Goal: Task Accomplishment & Management: Use online tool/utility

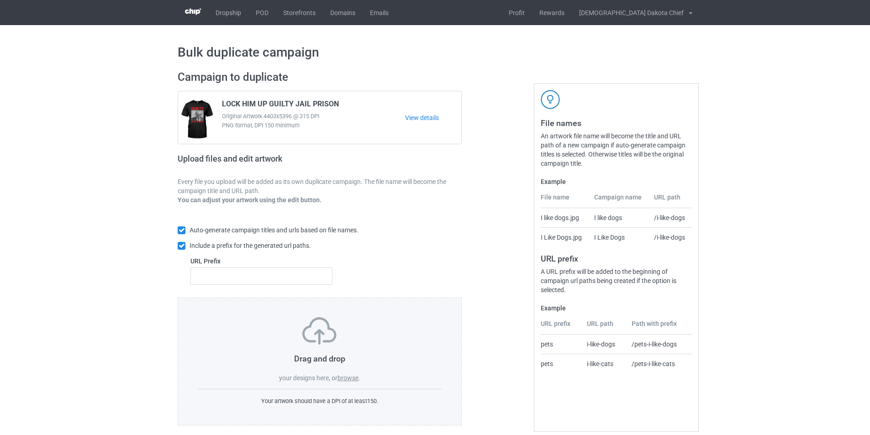
click at [354, 376] on label "browse" at bounding box center [348, 378] width 21 height 7
click at [0, 0] on input "browse" at bounding box center [0, 0] width 0 height 0
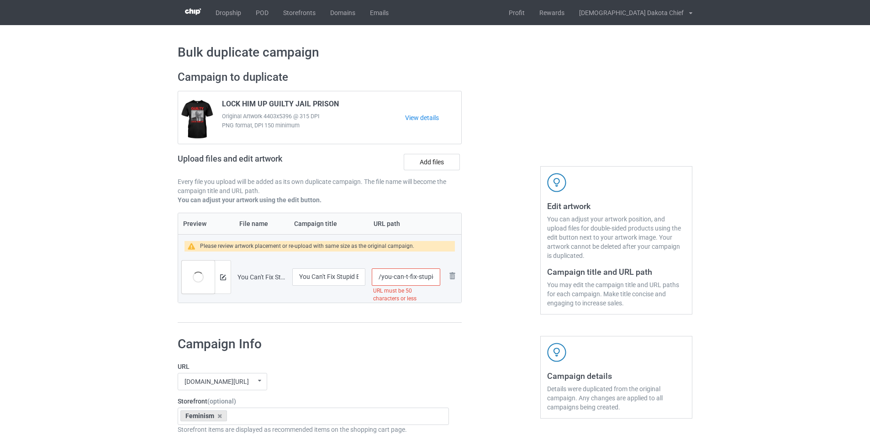
click at [440, 149] on div "Campaign to duplicate LOCK HIM UP GUILTY JAIL PRISON Original Artwork 4403x5396…" at bounding box center [320, 141] width 284 height 143
click at [440, 158] on label "Add files" at bounding box center [432, 162] width 56 height 16
click at [0, 0] on input "Add files" at bounding box center [0, 0] width 0 height 0
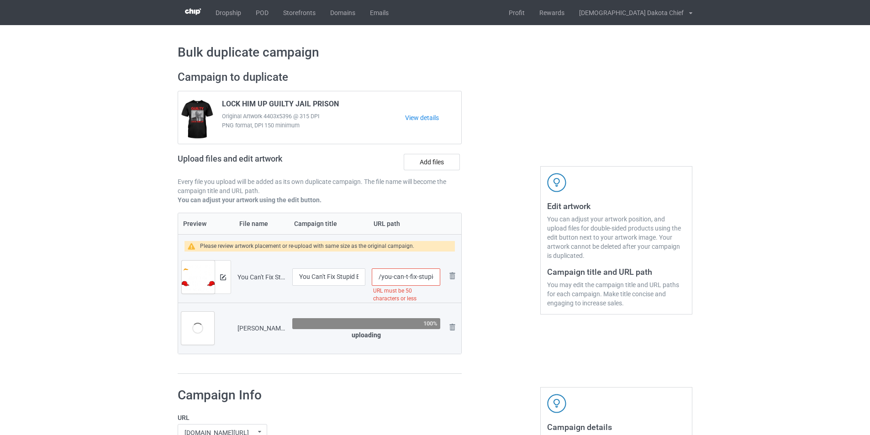
drag, startPoint x: 409, startPoint y: 276, endPoint x: 381, endPoint y: 275, distance: 27.4
click at [381, 275] on input "/you-can-t-fix-stupid-but-the-hats-sure-make-it-easy-pullover-hoodie" at bounding box center [406, 277] width 69 height 17
drag, startPoint x: 407, startPoint y: 276, endPoint x: 477, endPoint y: 283, distance: 69.8
click at [477, 283] on div "Campaign to duplicate LOCK HIM UP GUILTY JAIL PRISON Original Artwork 4403x5396…" at bounding box center [435, 222] width 528 height 317
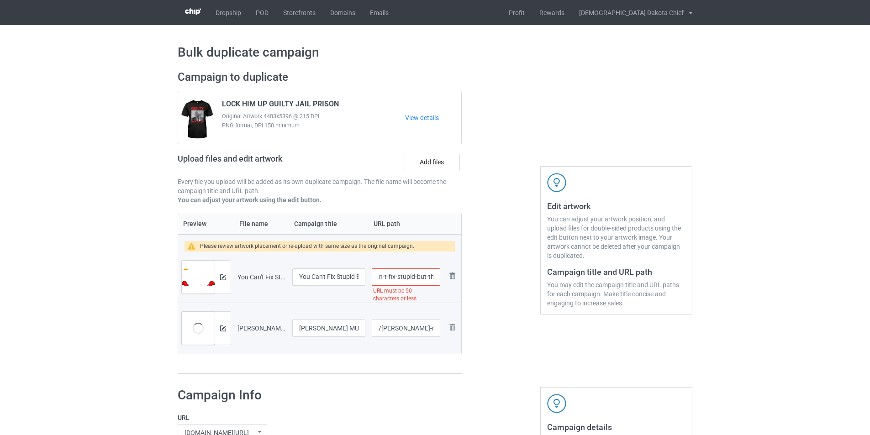
scroll to position [0, 0]
drag, startPoint x: 390, startPoint y: 279, endPoint x: 382, endPoint y: 279, distance: 7.8
click at [382, 279] on input "/you-can-t-fix-stupid-but-the-hats-sure-make-it-easy-pullover-hoodie" at bounding box center [406, 277] width 69 height 17
type input "/pullover-hoodie"
click at [482, 304] on div at bounding box center [501, 222] width 66 height 317
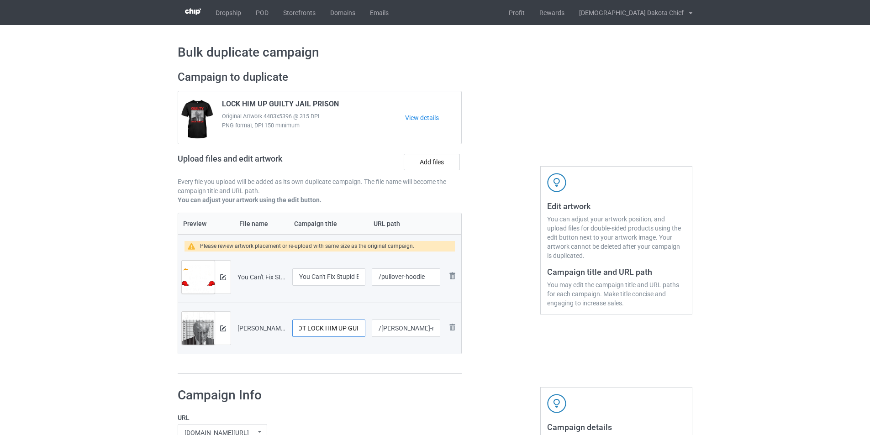
scroll to position [0, 97]
drag, startPoint x: 353, startPoint y: 327, endPoint x: 367, endPoint y: 327, distance: 14.6
click at [367, 327] on td "TRUMP MUGSHOT LOCK HIM UP GUILTY JAIL PRISON" at bounding box center [328, 328] width 79 height 51
click at [351, 329] on input "TRUMP MUGSHOT LOCK HIM UP GUILTY JAIL PRISON" at bounding box center [328, 328] width 73 height 17
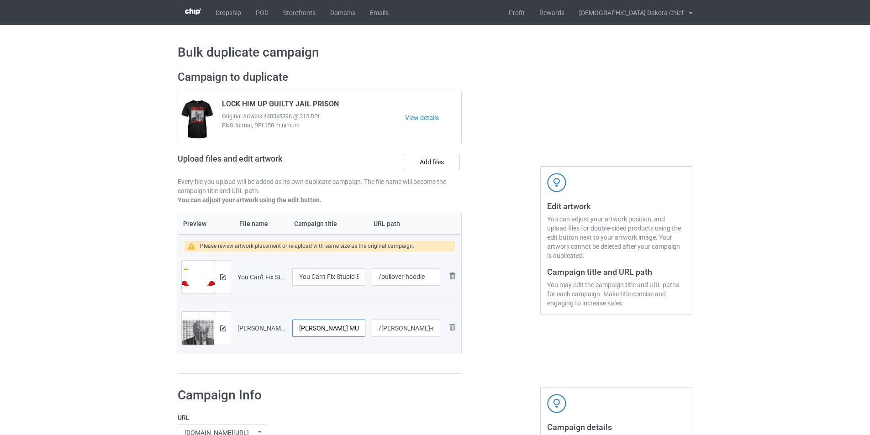
drag, startPoint x: 359, startPoint y: 329, endPoint x: 258, endPoint y: 327, distance: 101.0
click at [258, 327] on tr "Preview and edit artwork TRUMP MUGSHOT LOCK HIM UP GUILTY JAIL PRISON .png TRUM…" at bounding box center [319, 328] width 283 height 51
paste input "LOCK HIM UP GUILTY JAIL PRISON"
type input "LOCK HIM UP GUILTY JAIL PRISON"
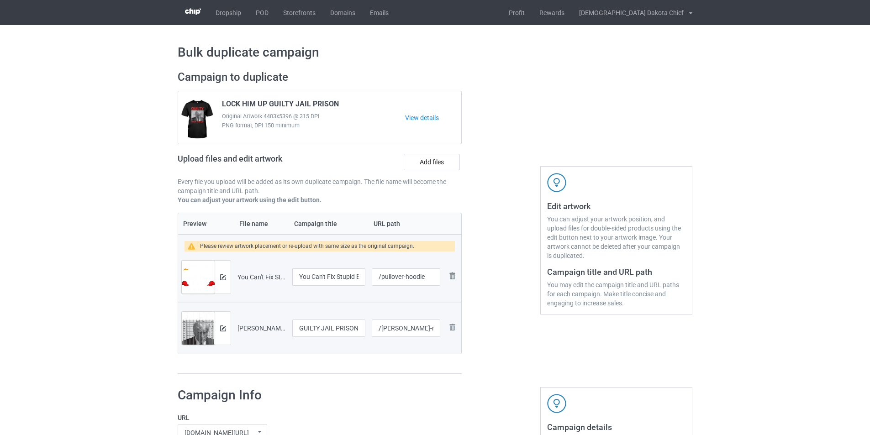
click at [380, 370] on div "Preview File name Campaign title URL path Please review artwork placement or re…" at bounding box center [320, 294] width 284 height 162
drag, startPoint x: 423, startPoint y: 330, endPoint x: 444, endPoint y: 330, distance: 20.6
click at [444, 330] on tr "Preview and edit artwork TRUMP MUGSHOT LOCK HIM UP GUILTY JAIL PRISON .png LOCK…" at bounding box center [319, 328] width 283 height 51
drag, startPoint x: 398, startPoint y: 326, endPoint x: 402, endPoint y: 330, distance: 5.8
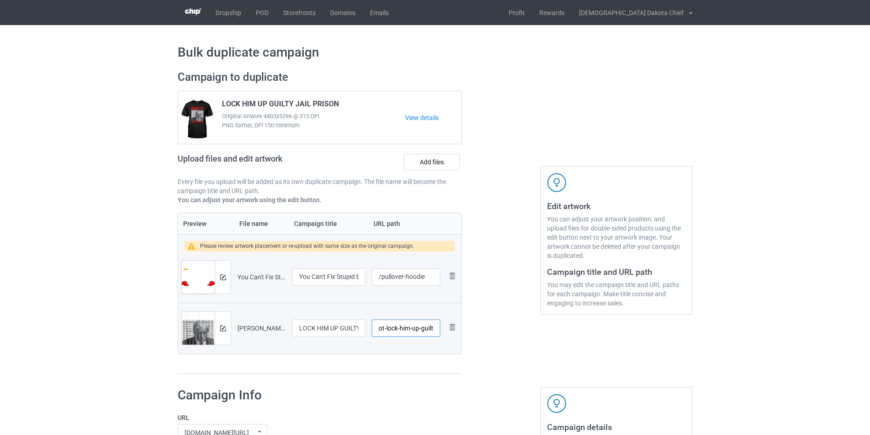
click at [399, 327] on input "/trump-mugshot-lock-him-up-guilty-jail-prison" at bounding box center [406, 328] width 69 height 17
click at [404, 331] on input "/trump-mugshot-lock-him-up-guilty-jail-prison" at bounding box center [406, 328] width 69 height 17
drag, startPoint x: 403, startPoint y: 329, endPoint x: 453, endPoint y: 332, distance: 49.9
click at [453, 332] on tr "Preview and edit artwork TRUMP MUGSHOT LOCK HIM UP GUILTY JAIL PRISON .png LOCK…" at bounding box center [319, 328] width 283 height 51
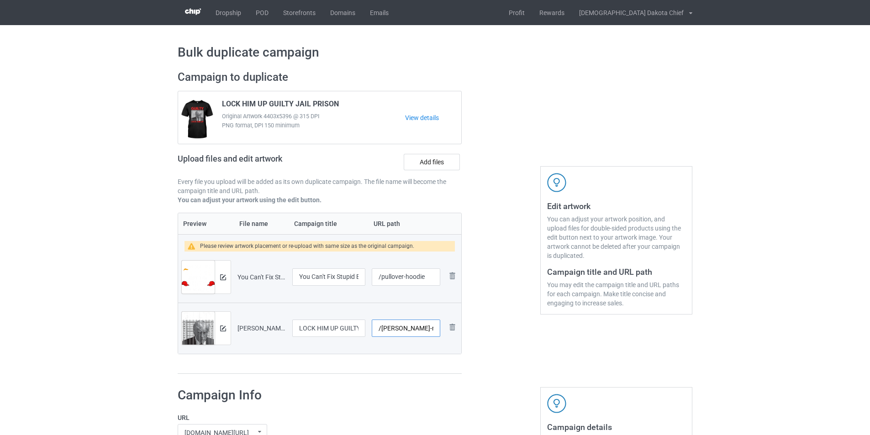
drag, startPoint x: 417, startPoint y: 330, endPoint x: 380, endPoint y: 333, distance: 37.6
click at [380, 333] on input "/trump-mugshot-lock-him-up-guilty" at bounding box center [406, 328] width 69 height 17
type input "/guilty"
click at [402, 367] on div "Preview File name Campaign title URL path Please review artwork placement or re…" at bounding box center [320, 294] width 284 height 162
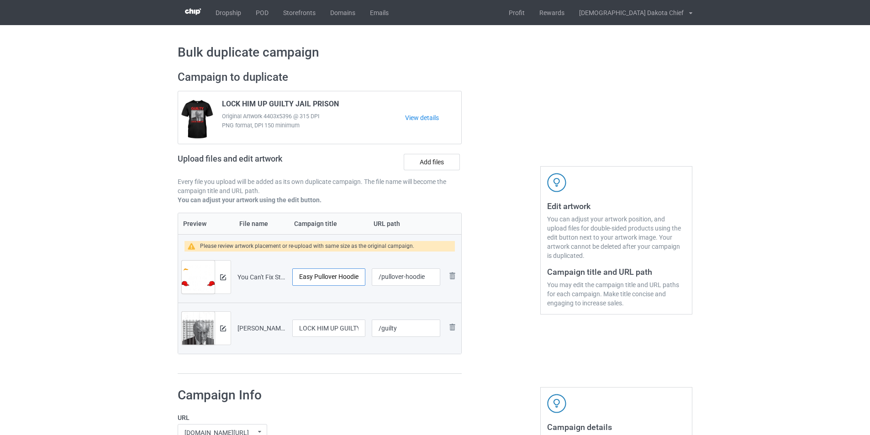
drag, startPoint x: 301, startPoint y: 277, endPoint x: 388, endPoint y: 283, distance: 87.4
click at [388, 283] on tr "Preview and edit artwork You Can't Fix Stupid But The Hats Sure Make It Easy Pu…" at bounding box center [319, 277] width 283 height 51
paste input "text"
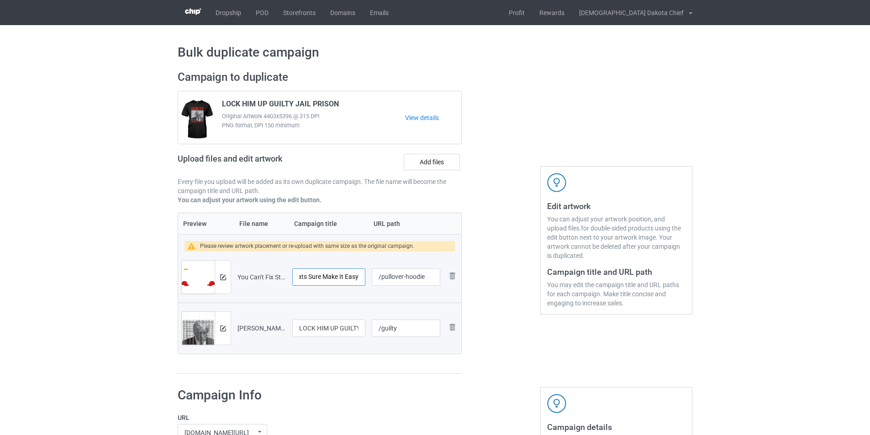
drag, startPoint x: 321, startPoint y: 277, endPoint x: 392, endPoint y: 281, distance: 71.4
click at [392, 281] on tr "Preview and edit artwork You Can't Fix Stupid But The Hats Sure Make It Easy Pu…" at bounding box center [319, 277] width 283 height 51
type input "You Can't Fix Stupid But The Hats Sure Make It Easy"
drag, startPoint x: 409, startPoint y: 275, endPoint x: 381, endPoint y: 276, distance: 27.9
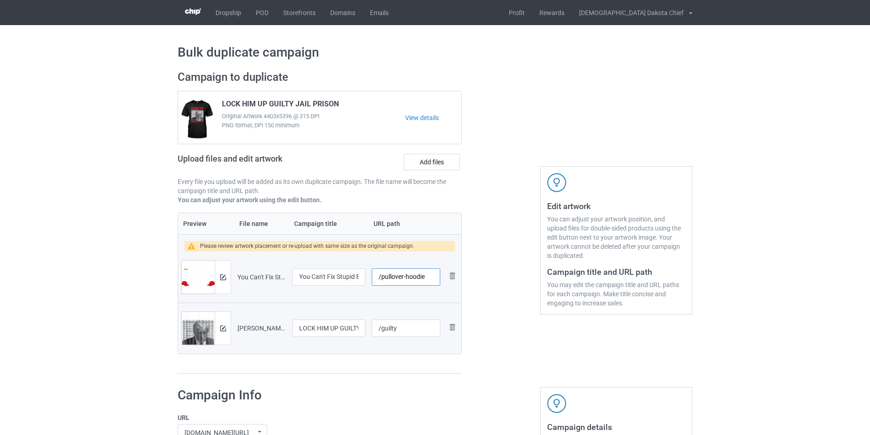
click at [381, 276] on input "/pullover-hoodie" at bounding box center [406, 277] width 69 height 17
paste input "make it easy"
drag, startPoint x: 397, startPoint y: 277, endPoint x: 467, endPoint y: 281, distance: 70.0
click at [398, 277] on input "/make it easy" at bounding box center [406, 277] width 69 height 17
click at [404, 275] on input "/make-it easy" at bounding box center [406, 277] width 69 height 17
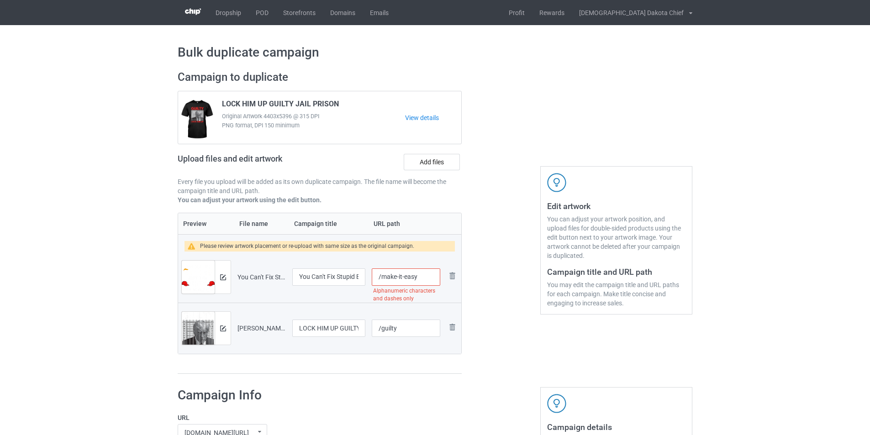
click at [428, 280] on input "/make-it-easy" at bounding box center [406, 277] width 69 height 17
click at [490, 327] on div at bounding box center [501, 222] width 66 height 317
click at [390, 276] on input "/make-it-easy" at bounding box center [406, 277] width 69 height 17
click at [423, 276] on input "/make-it-easy" at bounding box center [406, 277] width 69 height 17
type input "/make-it-easy"
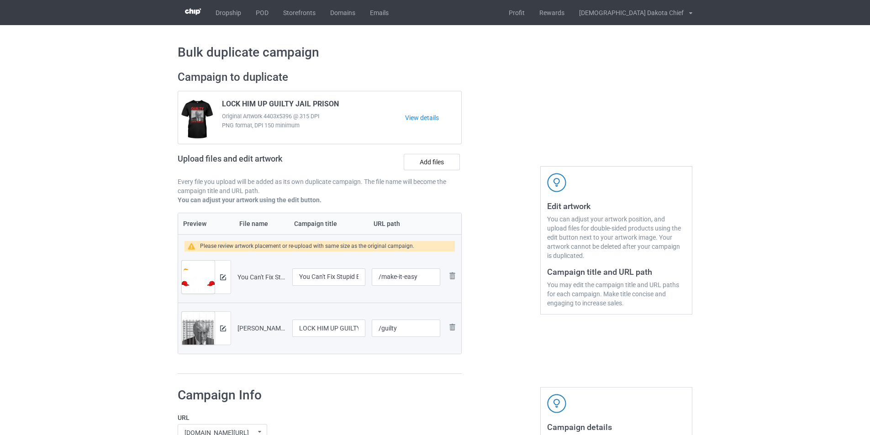
click at [494, 319] on div at bounding box center [501, 222] width 66 height 317
click at [228, 279] on div at bounding box center [223, 277] width 16 height 33
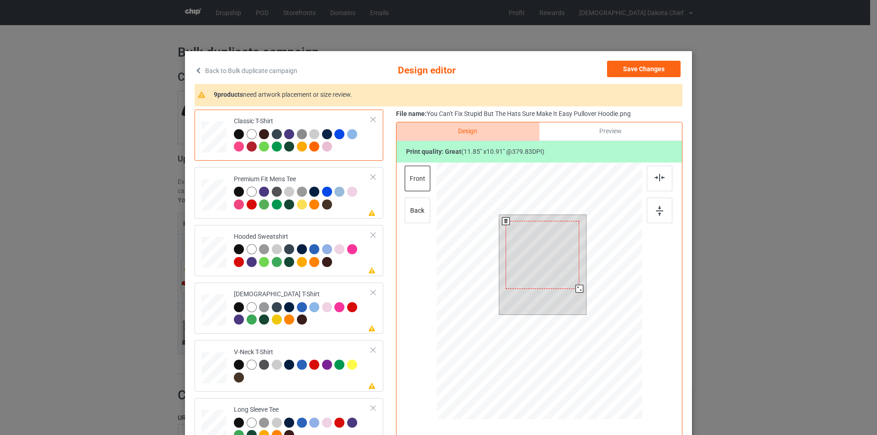
drag, startPoint x: 583, startPoint y: 296, endPoint x: 573, endPoint y: 292, distance: 10.1
click at [576, 292] on div at bounding box center [580, 289] width 8 height 8
click at [542, 274] on div at bounding box center [543, 255] width 74 height 68
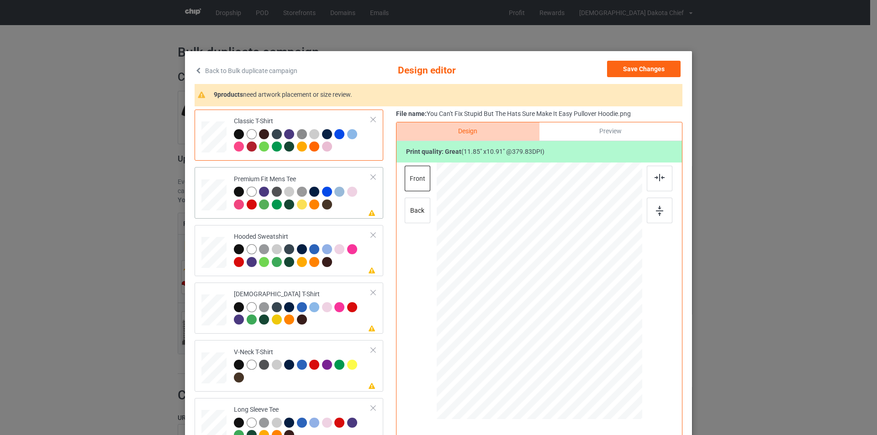
click at [349, 208] on div at bounding box center [302, 199] width 137 height 25
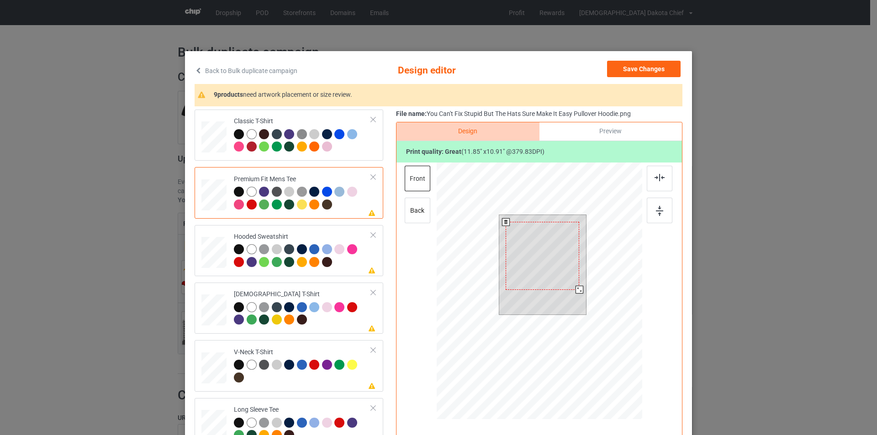
click at [542, 263] on div at bounding box center [543, 256] width 74 height 68
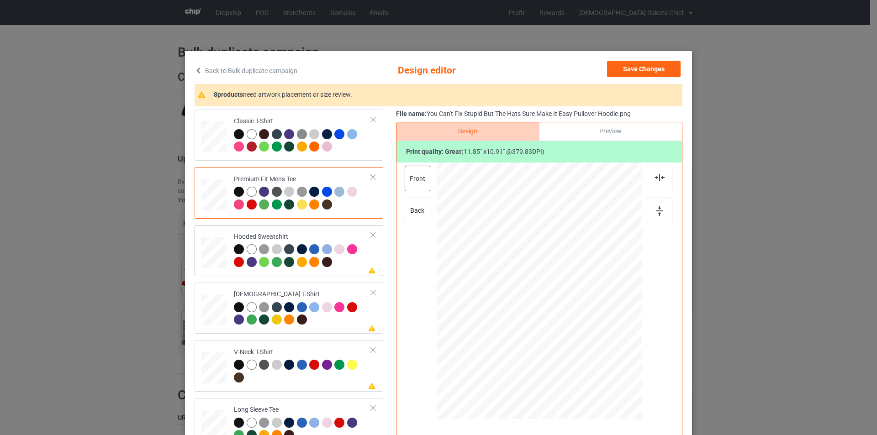
click at [320, 230] on td "Please review artwork placement Hooded Sweatshirt" at bounding box center [303, 251] width 148 height 44
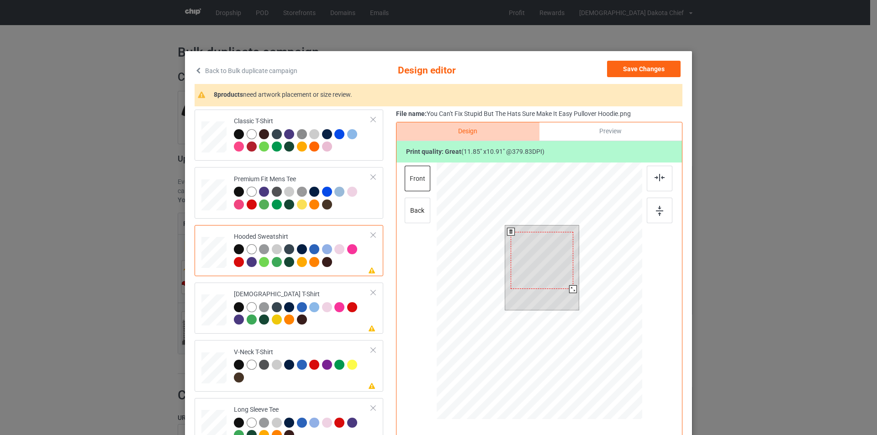
click at [543, 252] on div at bounding box center [542, 261] width 63 height 58
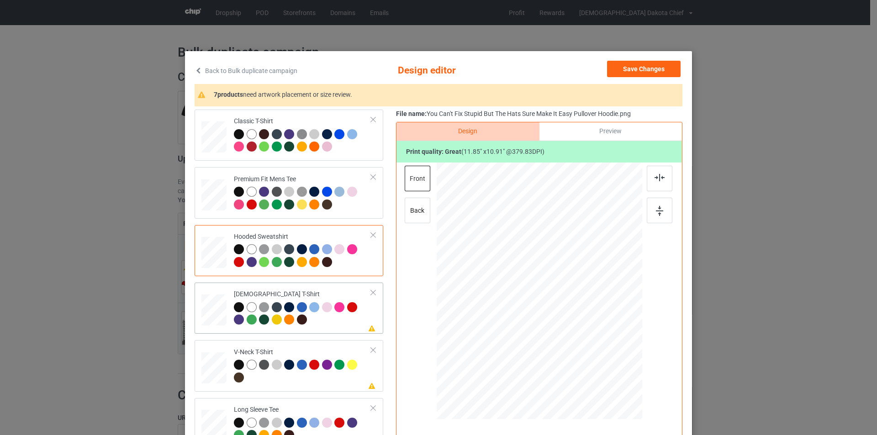
click at [327, 326] on div at bounding box center [302, 314] width 137 height 25
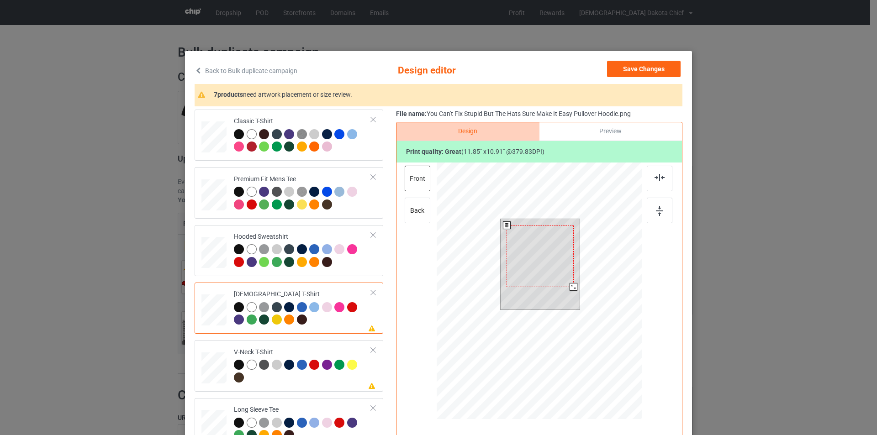
click at [539, 260] on div at bounding box center [540, 257] width 67 height 62
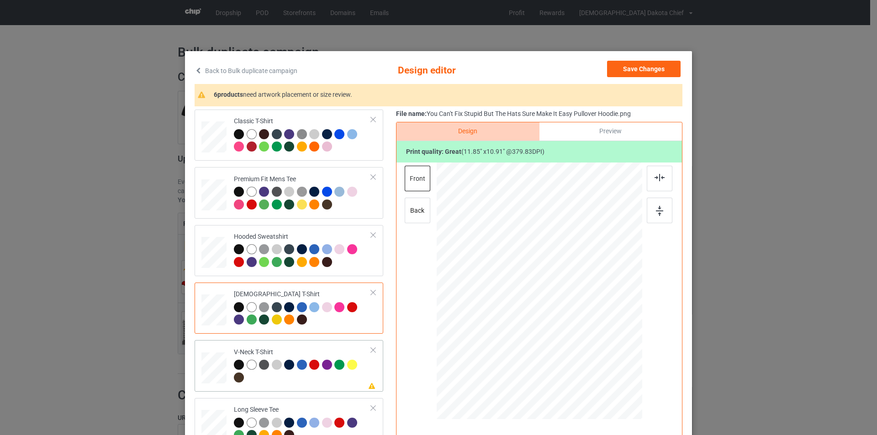
click at [317, 379] on div at bounding box center [302, 372] width 137 height 25
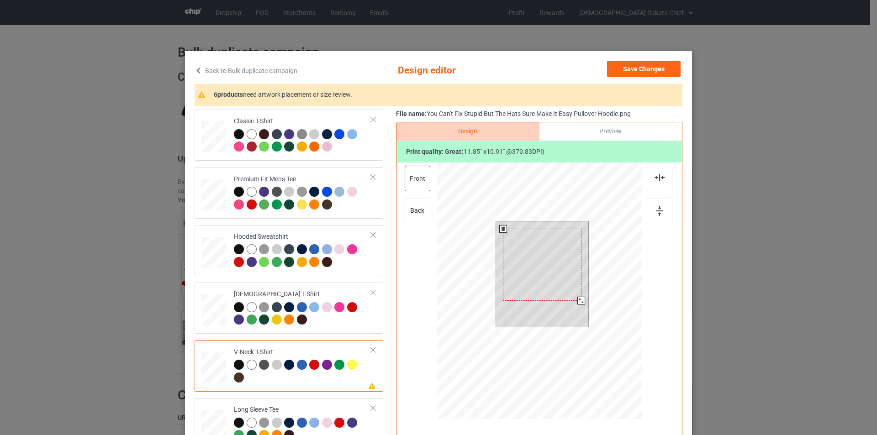
click at [545, 249] on div at bounding box center [542, 265] width 78 height 72
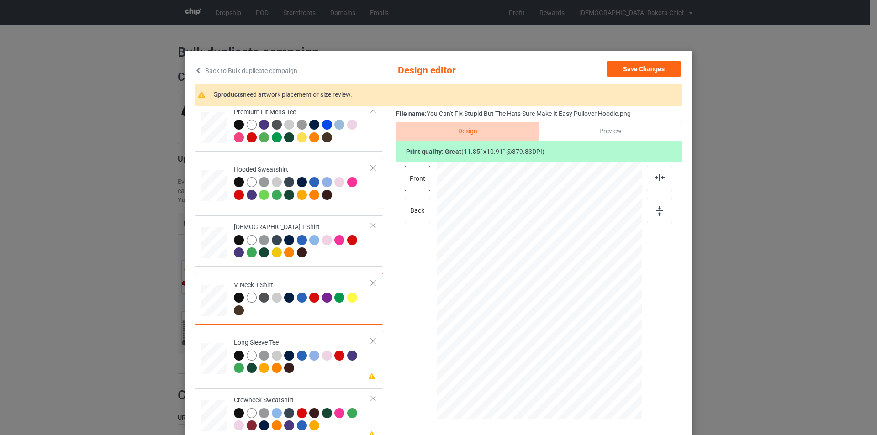
scroll to position [137, 0]
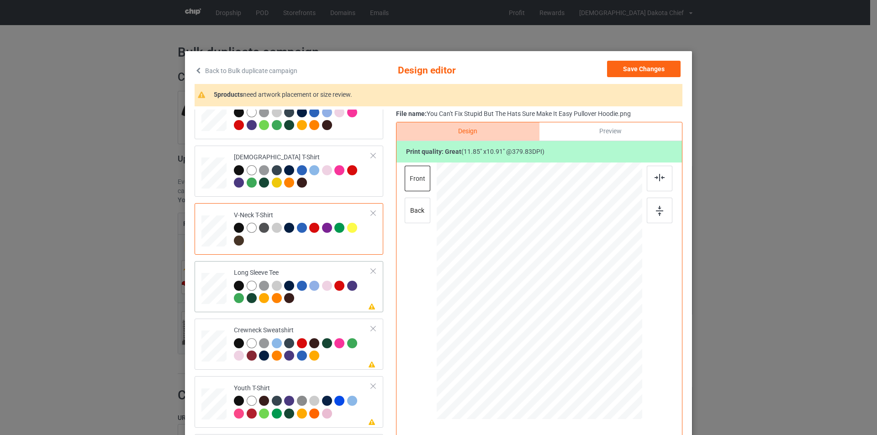
click at [337, 304] on div at bounding box center [302, 293] width 137 height 25
click at [546, 244] on div at bounding box center [544, 262] width 65 height 60
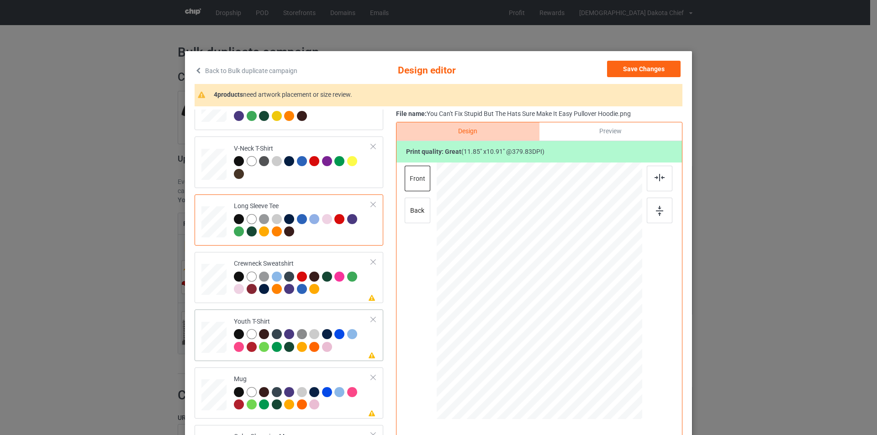
scroll to position [214, 0]
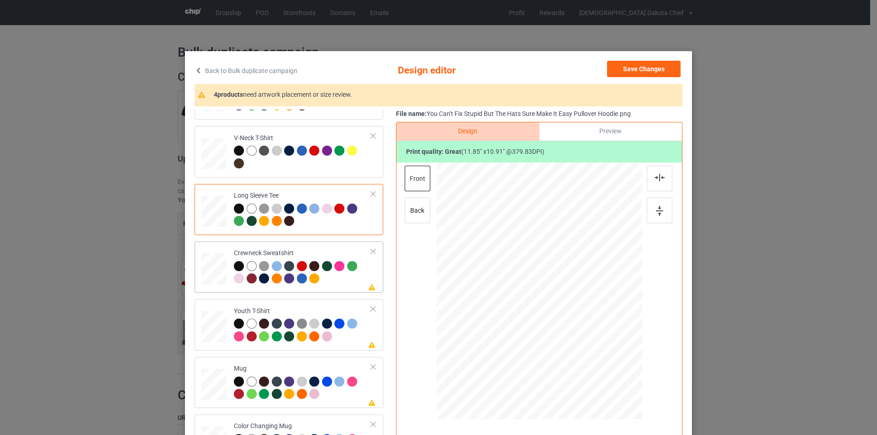
click at [342, 285] on div at bounding box center [302, 273] width 137 height 25
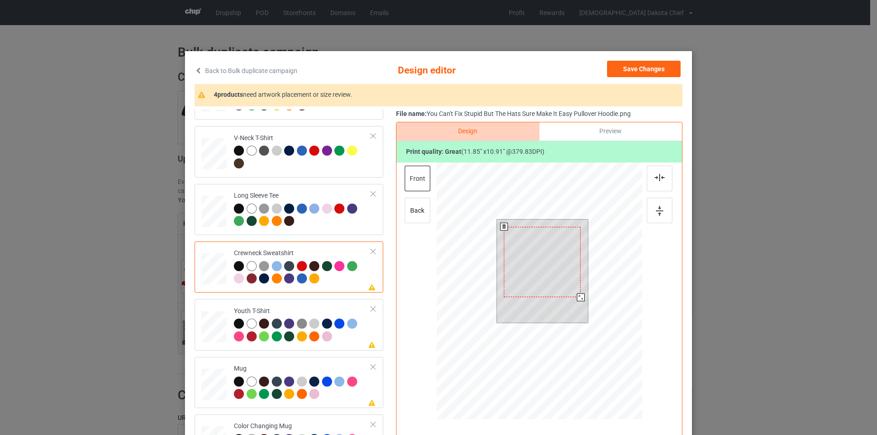
click at [549, 268] on div at bounding box center [542, 262] width 77 height 71
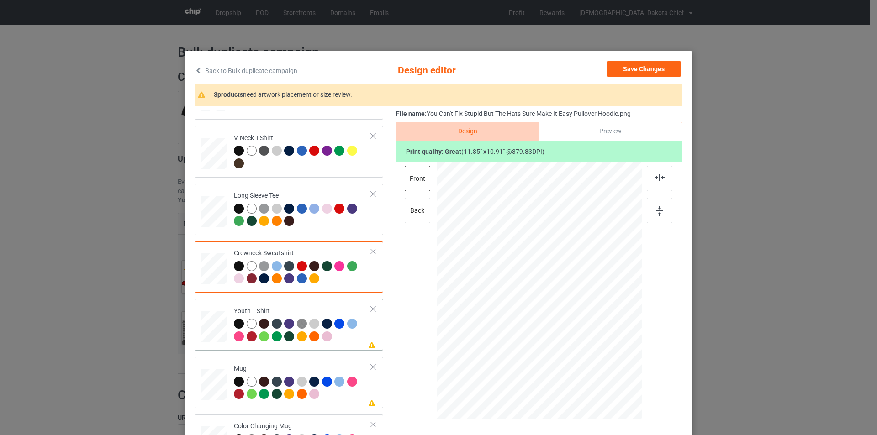
click at [324, 338] on div at bounding box center [327, 337] width 10 height 10
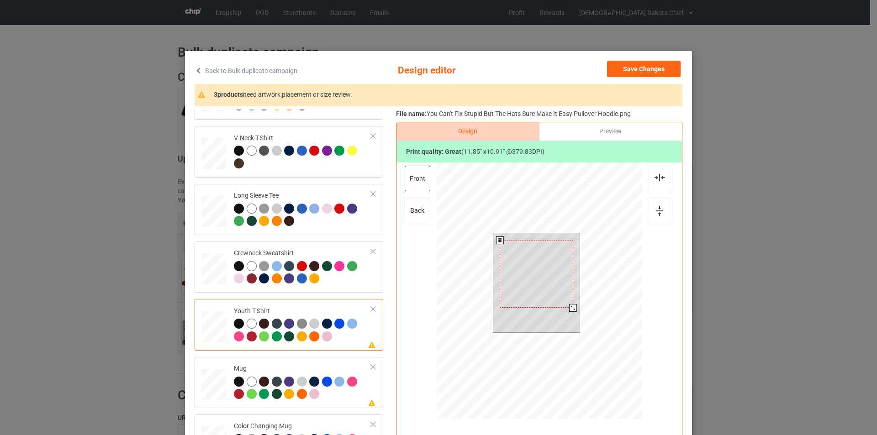
click at [530, 265] on div at bounding box center [536, 275] width 73 height 68
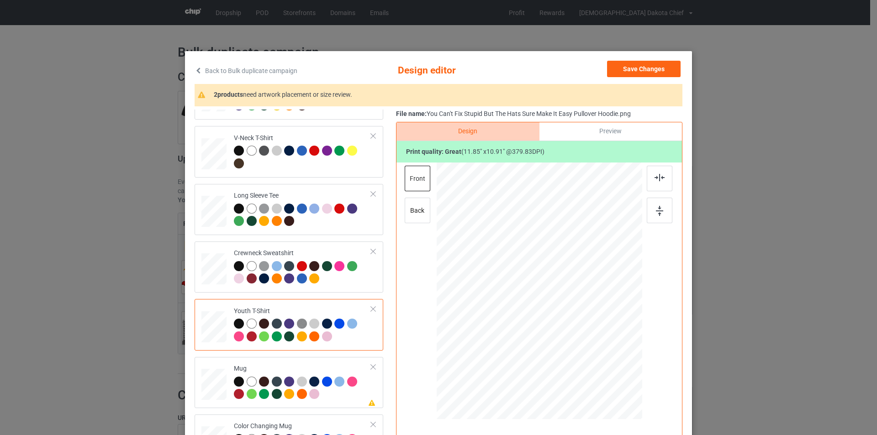
click at [238, 322] on div at bounding box center [239, 324] width 10 height 10
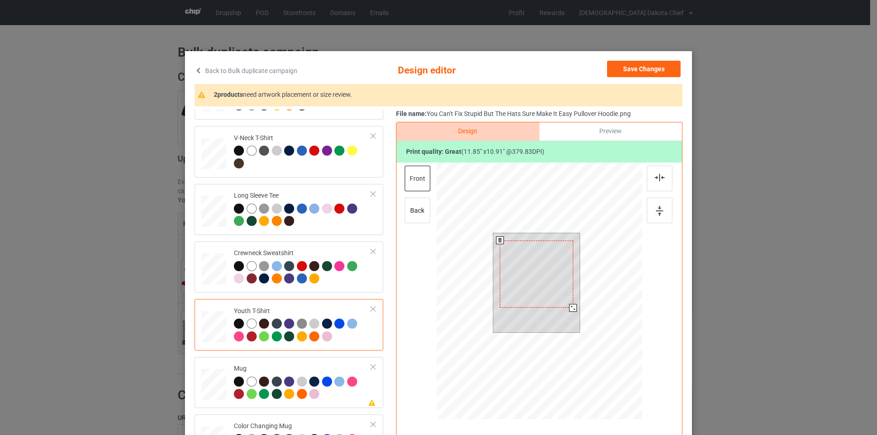
click at [537, 277] on div at bounding box center [536, 275] width 73 height 68
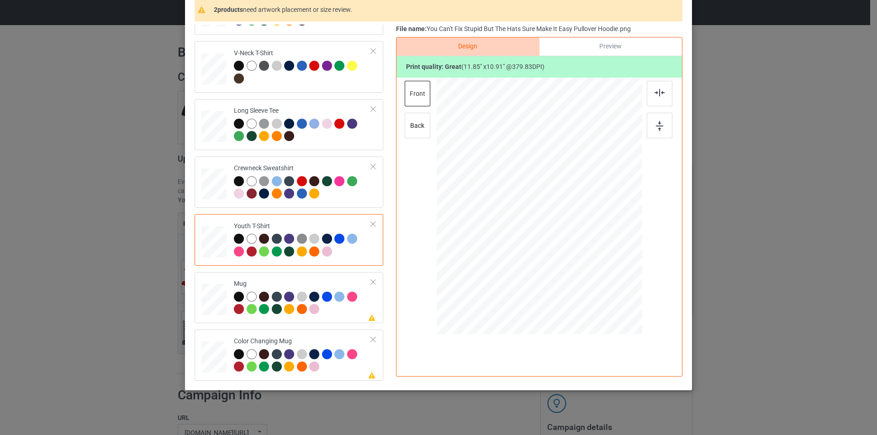
scroll to position [92, 0]
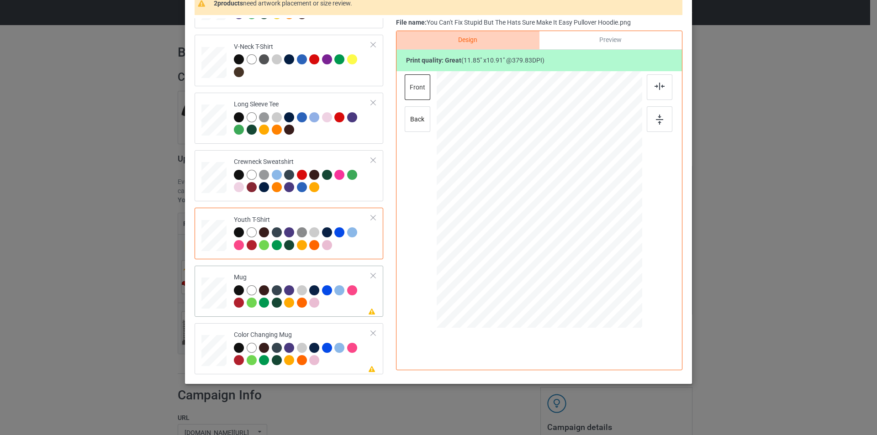
click at [338, 306] on div at bounding box center [302, 297] width 137 height 25
drag, startPoint x: 596, startPoint y: 257, endPoint x: 570, endPoint y: 220, distance: 44.6
click at [570, 220] on div at bounding box center [540, 199] width 206 height 85
drag, startPoint x: 542, startPoint y: 196, endPoint x: 599, endPoint y: 195, distance: 56.6
click at [599, 195] on div at bounding box center [595, 199] width 59 height 55
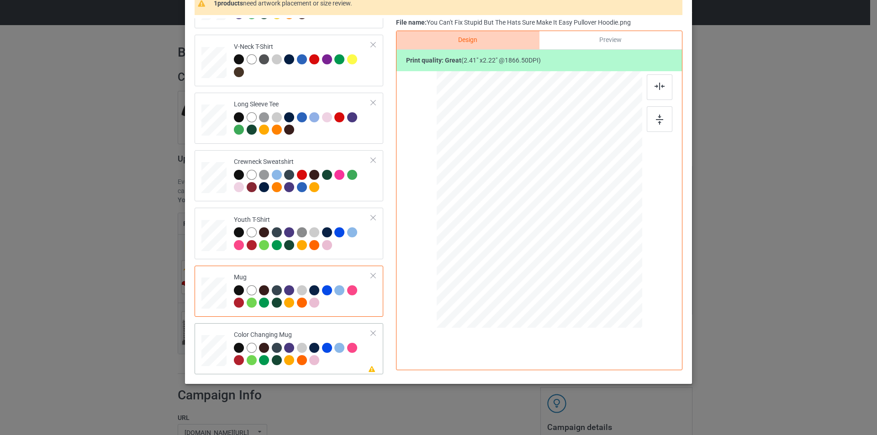
click at [334, 335] on div "Color Changing Mug" at bounding box center [302, 348] width 137 height 34
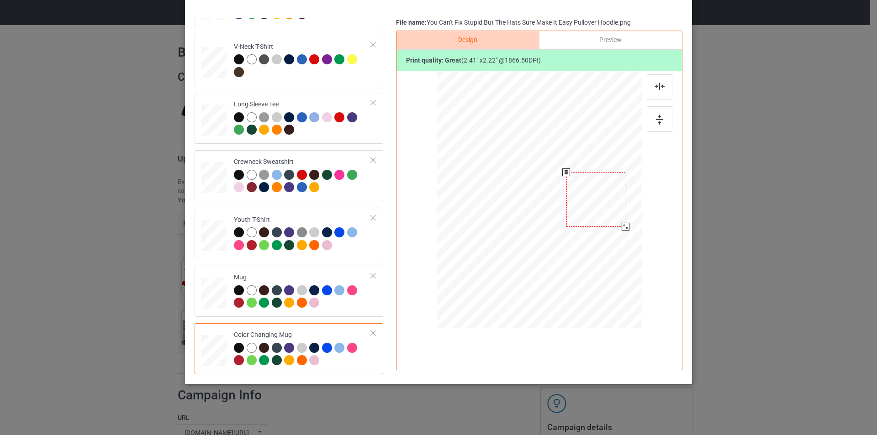
click at [600, 198] on div at bounding box center [595, 199] width 59 height 55
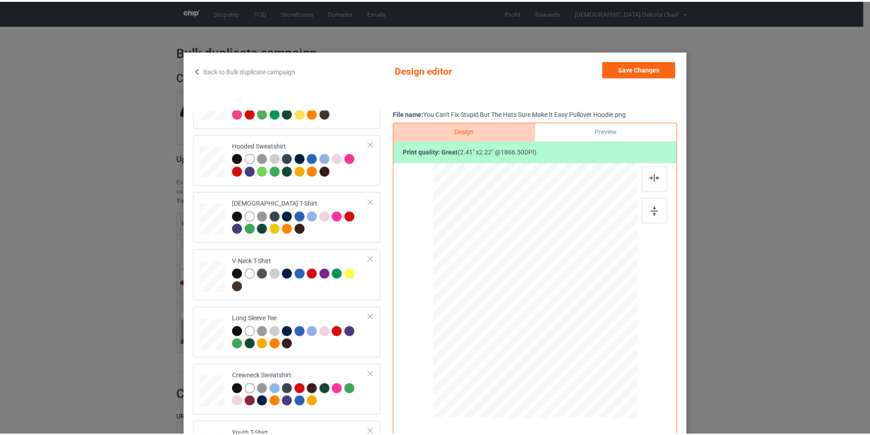
scroll to position [0, 0]
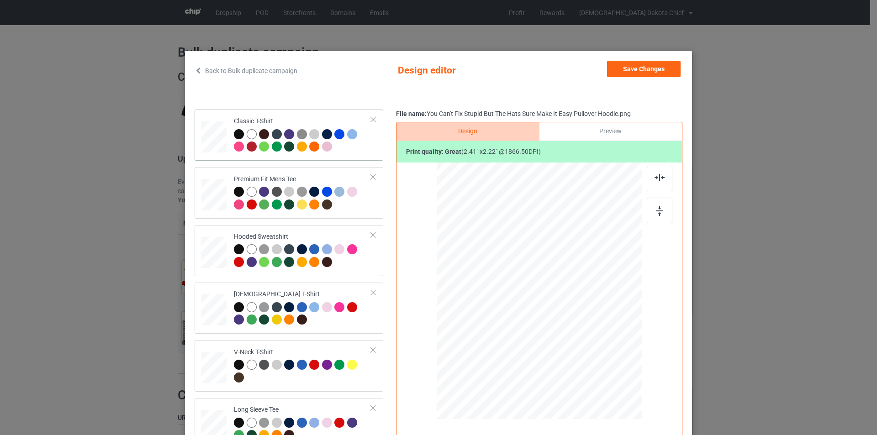
click at [344, 149] on div at bounding box center [302, 141] width 137 height 25
click at [660, 71] on button "Save Changes" at bounding box center [644, 69] width 74 height 16
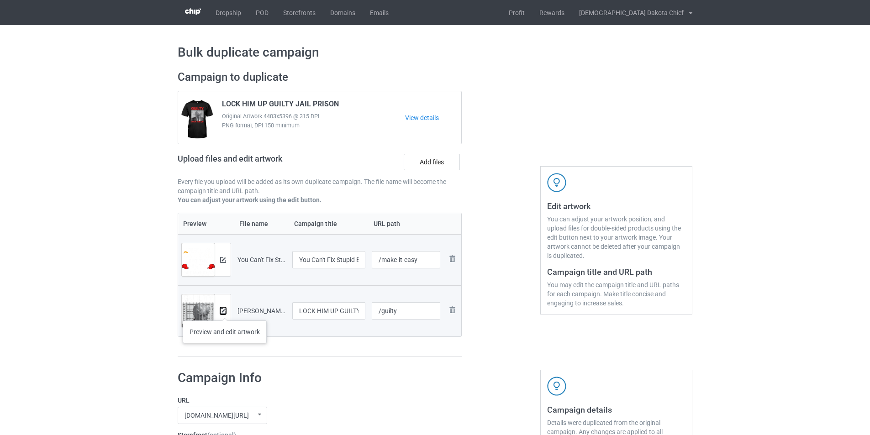
click at [225, 312] on img at bounding box center [223, 311] width 6 height 6
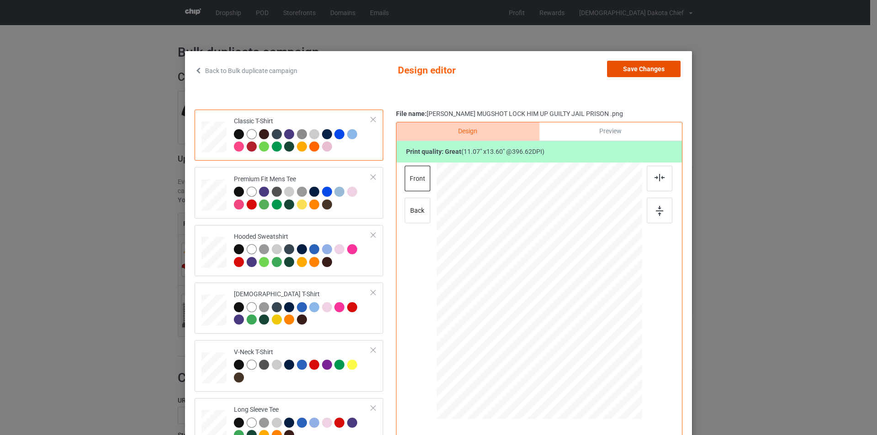
click at [651, 71] on button "Save Changes" at bounding box center [644, 69] width 74 height 16
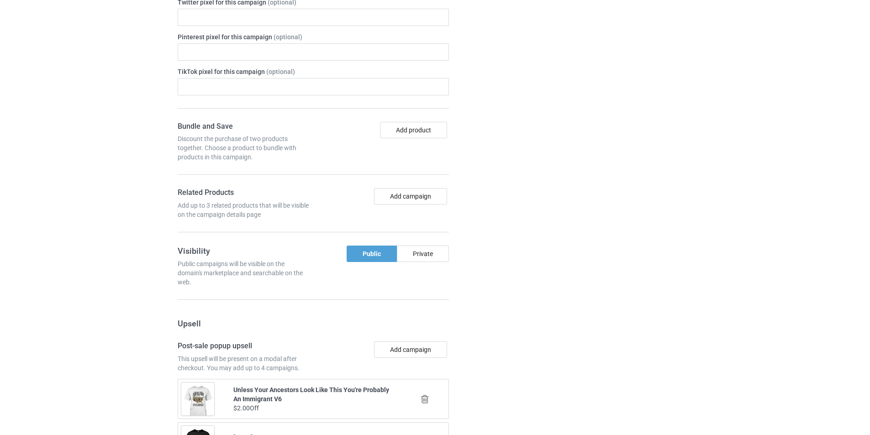
scroll to position [913, 0]
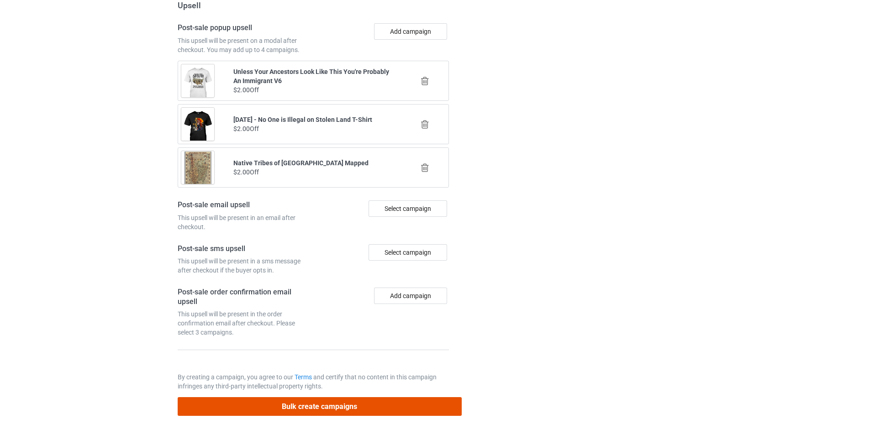
click at [374, 401] on button "Bulk create campaigns" at bounding box center [320, 406] width 284 height 19
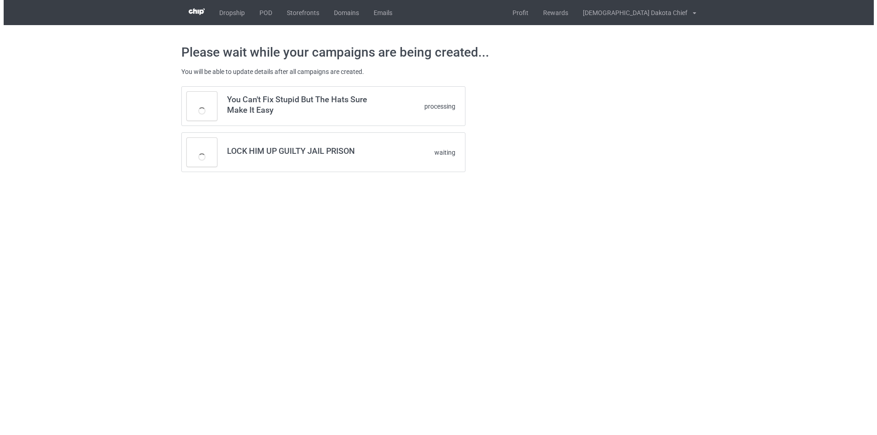
scroll to position [0, 0]
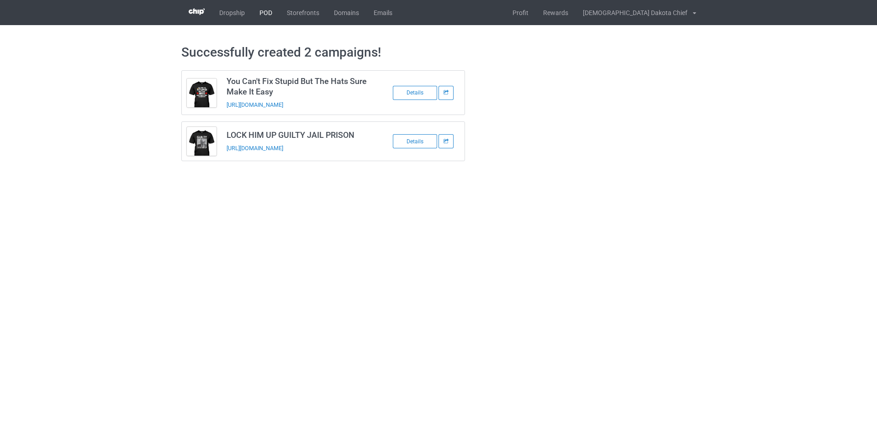
click at [265, 12] on link "POD" at bounding box center [265, 12] width 27 height 25
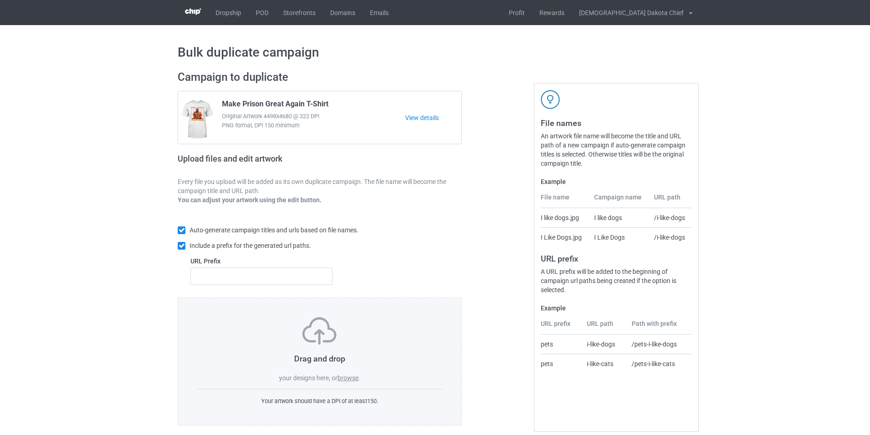
click at [345, 378] on label "browse" at bounding box center [348, 378] width 21 height 7
click at [0, 0] on input "browse" at bounding box center [0, 0] width 0 height 0
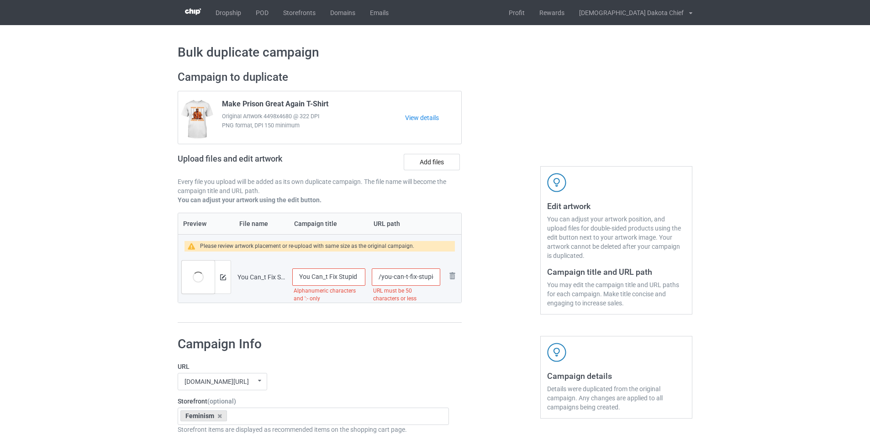
click at [326, 277] on input "You Can_t Fix Stupid But The Hats Sure Make It Easy T-Shirt" at bounding box center [328, 277] width 73 height 17
type input "You Can't Fix Stupid But The Hats Sure Make It Easy T-Shirt"
drag, startPoint x: 408, startPoint y: 276, endPoint x: 381, endPoint y: 277, distance: 26.5
click at [381, 277] on input "/you-can-t-fix-stupid-but-the-hats-sure-make-it-easy-t-shirt" at bounding box center [406, 277] width 69 height 17
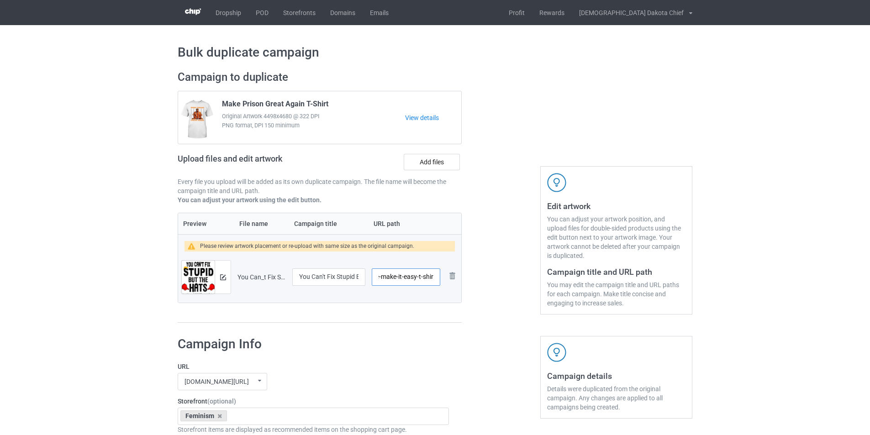
drag, startPoint x: 407, startPoint y: 277, endPoint x: 470, endPoint y: 281, distance: 62.3
click at [470, 281] on div "Campaign to duplicate Make Prison Great Again T-Shirt Original Artwork 4498x468…" at bounding box center [435, 197] width 528 height 266
type input "/fix-stupid"
click at [424, 340] on h1 "Campaign Info" at bounding box center [313, 344] width 271 height 16
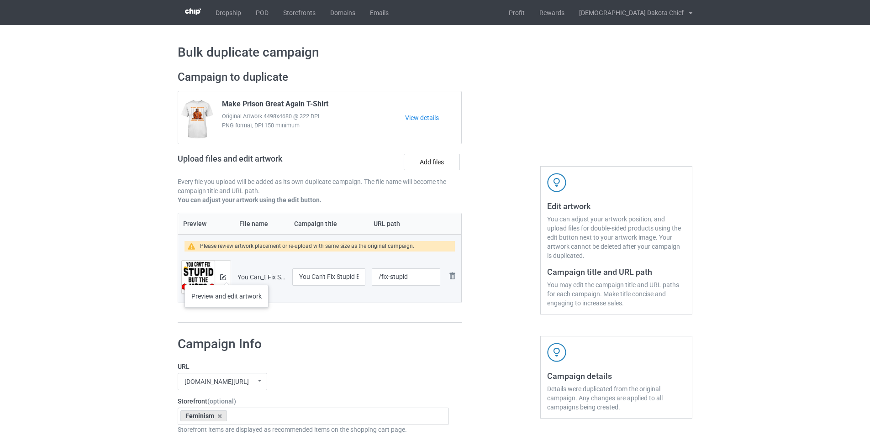
click at [227, 276] on div at bounding box center [223, 277] width 16 height 33
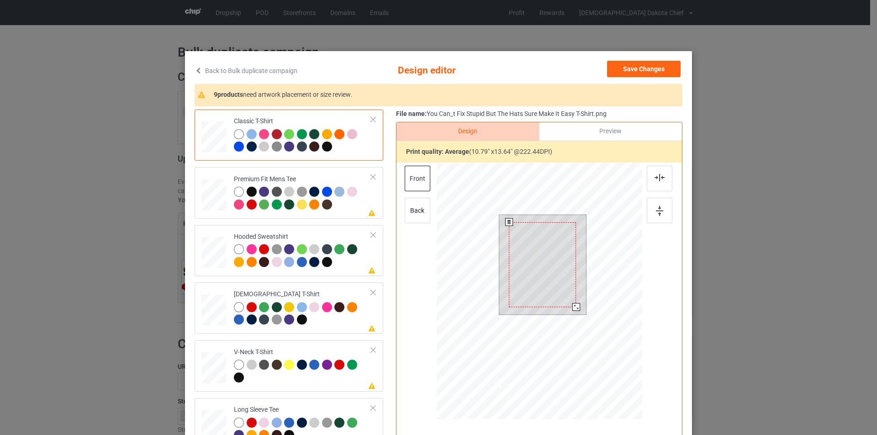
drag, startPoint x: 580, startPoint y: 315, endPoint x: 578, endPoint y: 304, distance: 11.1
click at [578, 304] on div at bounding box center [542, 265] width 87 height 100
drag, startPoint x: 567, startPoint y: 298, endPoint x: 565, endPoint y: 310, distance: 12.0
click at [565, 310] on div at bounding box center [542, 265] width 87 height 100
click at [572, 306] on div at bounding box center [576, 308] width 8 height 8
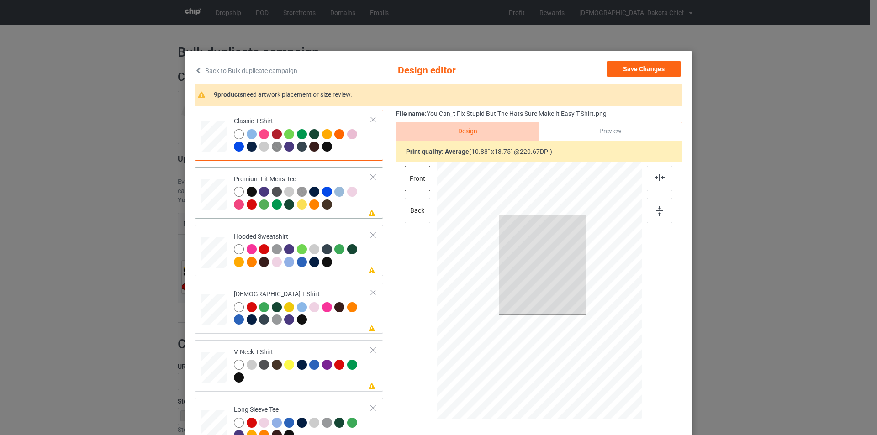
click at [340, 206] on div at bounding box center [302, 199] width 137 height 25
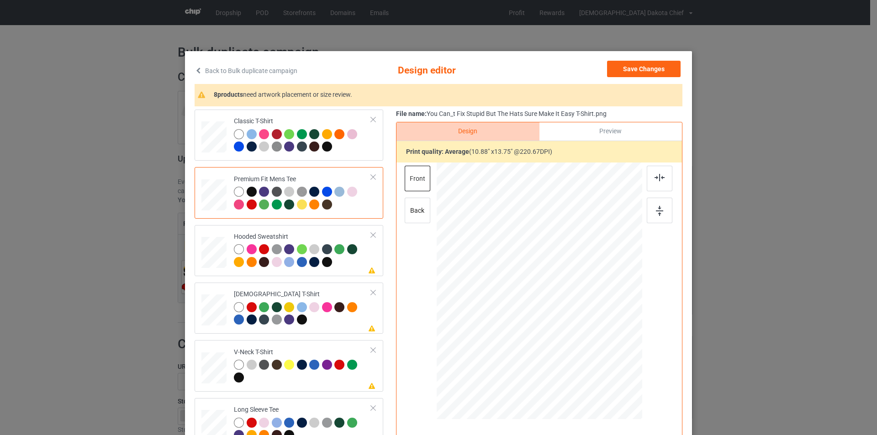
click at [540, 252] on div at bounding box center [543, 264] width 68 height 85
click at [313, 234] on div "Hooded Sweatshirt" at bounding box center [302, 249] width 137 height 34
click at [555, 274] on div at bounding box center [540, 282] width 238 height 238
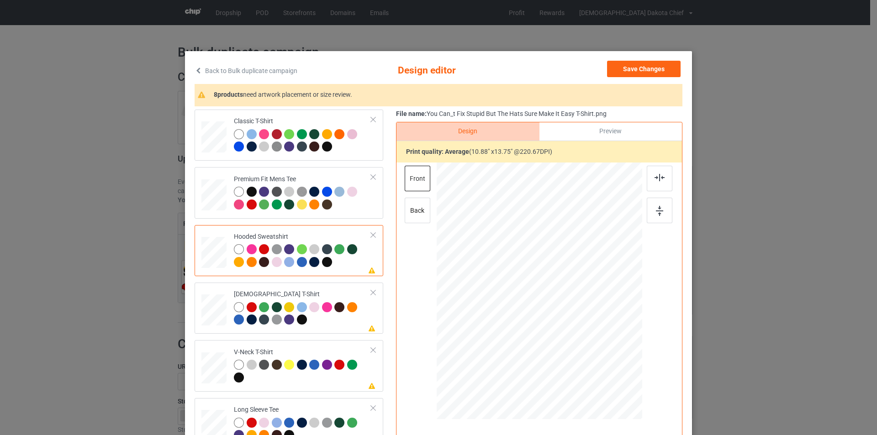
click at [555, 274] on div at bounding box center [541, 268] width 57 height 73
click at [338, 289] on td "Please review artwork placement [DEMOGRAPHIC_DATA] T-Shirt" at bounding box center [303, 308] width 148 height 44
click at [547, 267] on div at bounding box center [540, 265] width 62 height 78
click at [316, 351] on div "V-Neck T-Shirt" at bounding box center [302, 365] width 137 height 34
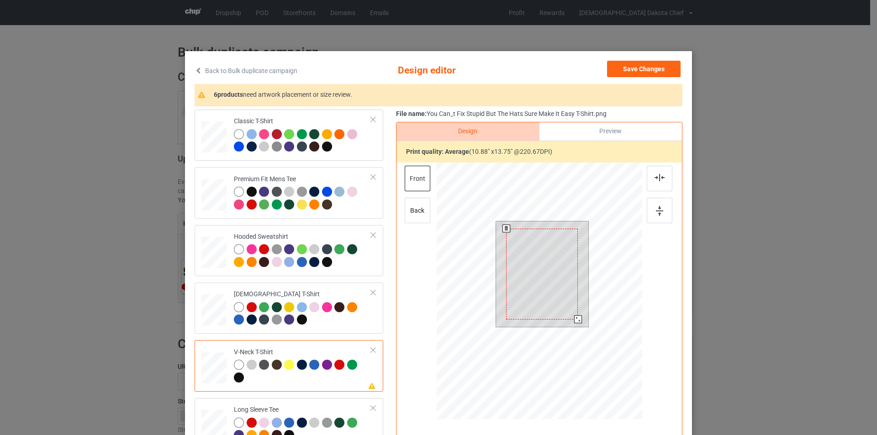
click at [553, 257] on div at bounding box center [542, 274] width 72 height 91
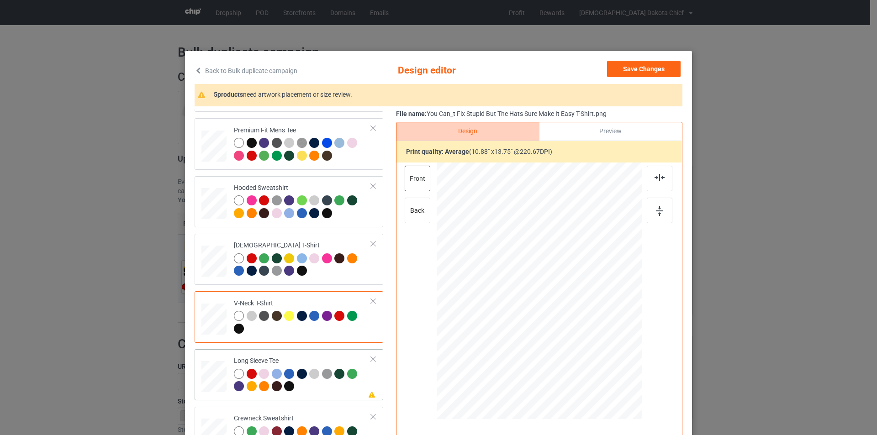
scroll to position [91, 0]
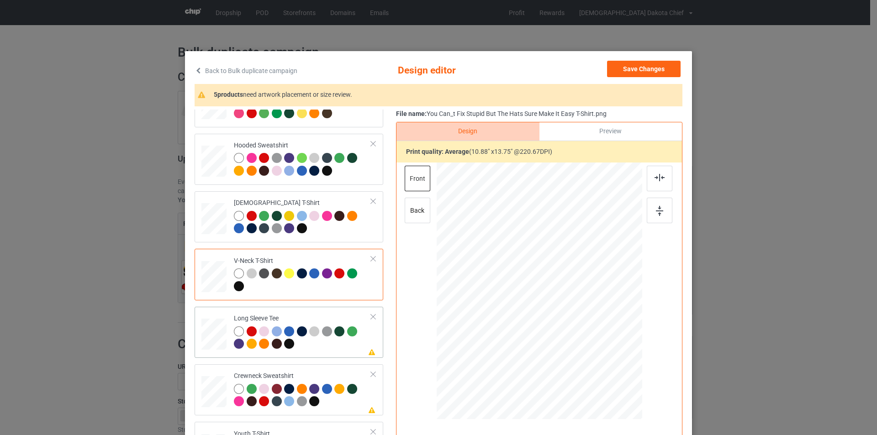
click at [329, 317] on div "Long Sleeve Tee" at bounding box center [302, 331] width 137 height 34
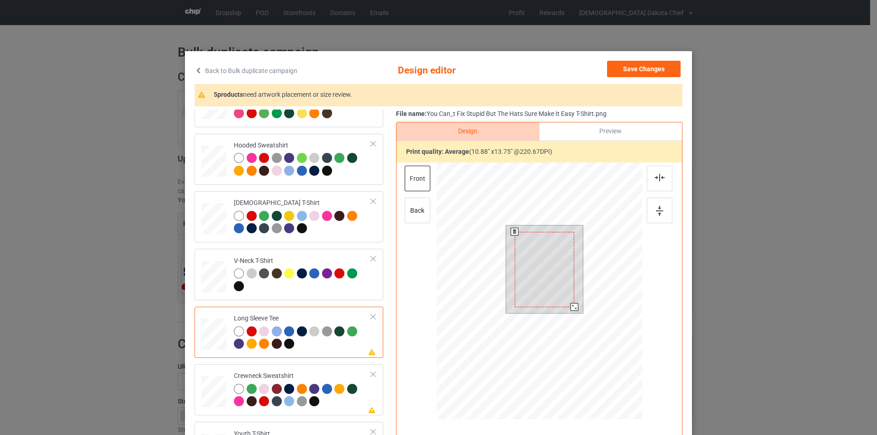
click at [539, 268] on div at bounding box center [545, 269] width 60 height 75
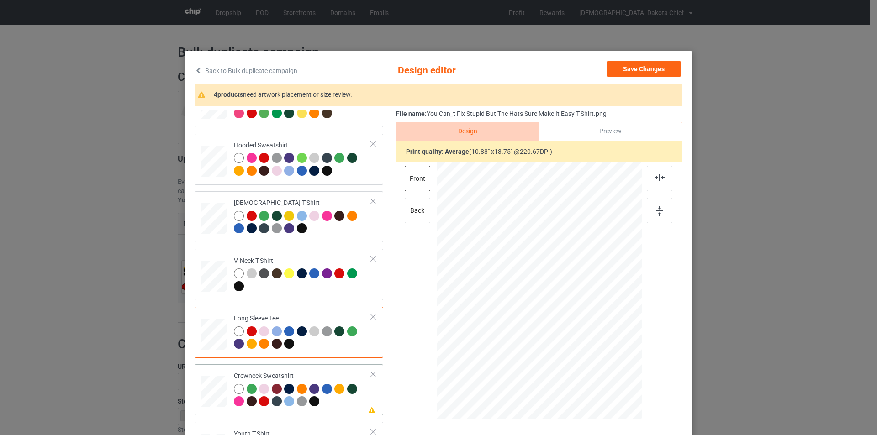
click at [321, 371] on td "Please review artwork placement Crewneck Sweatshirt" at bounding box center [303, 390] width 148 height 44
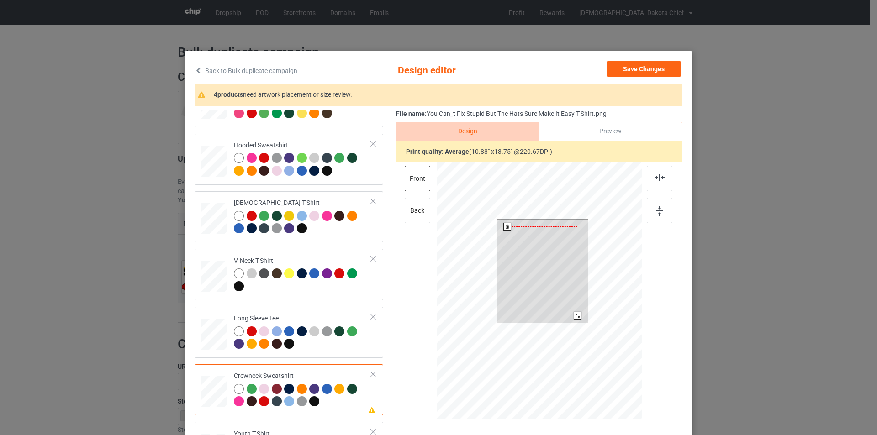
click at [541, 269] on div at bounding box center [542, 271] width 70 height 89
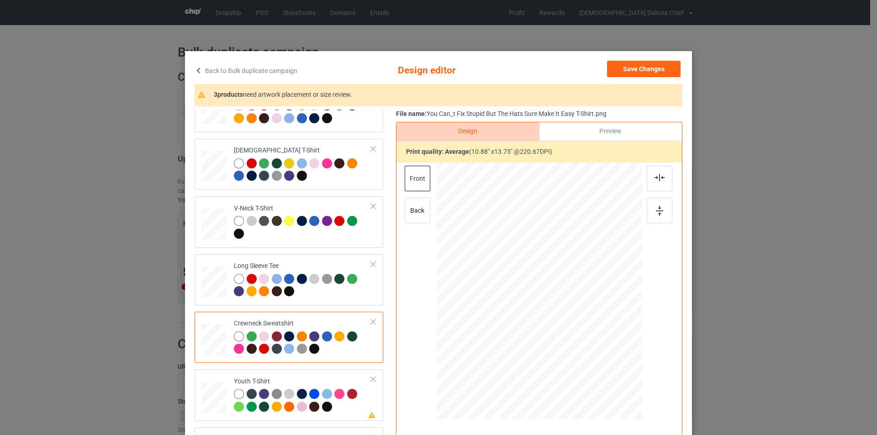
scroll to position [214, 0]
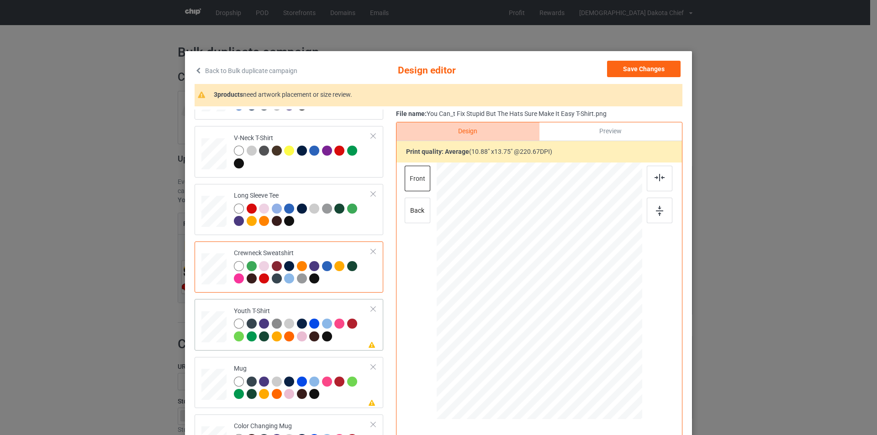
click at [345, 306] on td "Please review artwork placement Youth T-Shirt" at bounding box center [303, 325] width 148 height 44
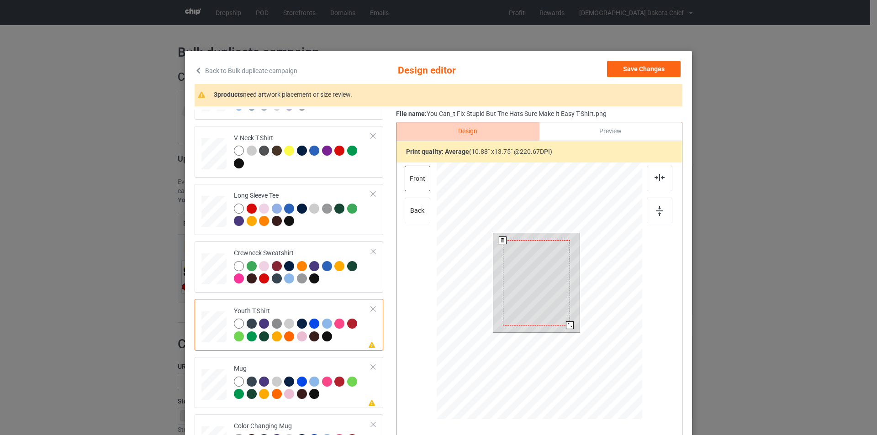
click at [544, 261] on div at bounding box center [536, 282] width 67 height 85
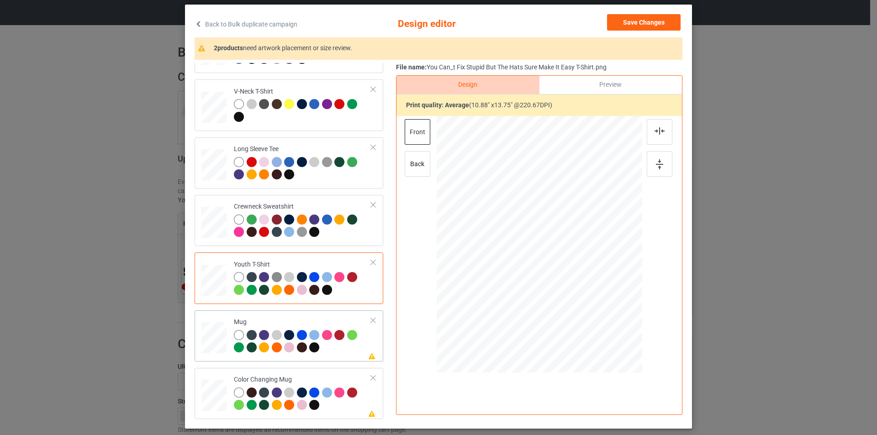
scroll to position [91, 0]
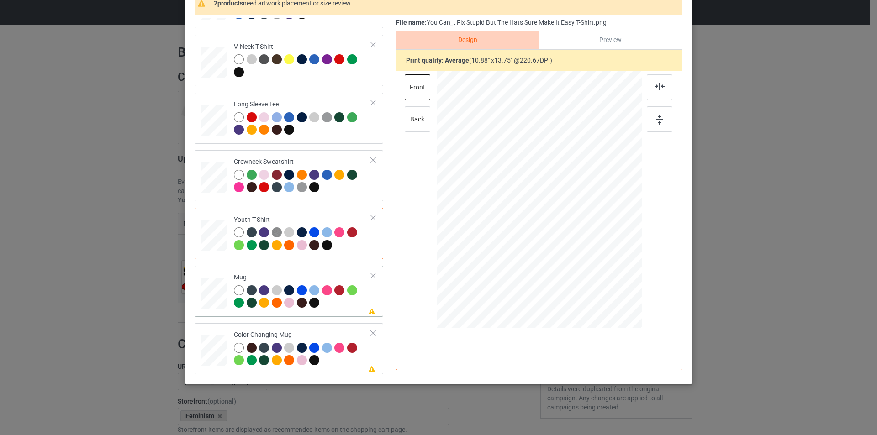
click at [342, 312] on td "Please review artwork placement Mug" at bounding box center [303, 291] width 148 height 44
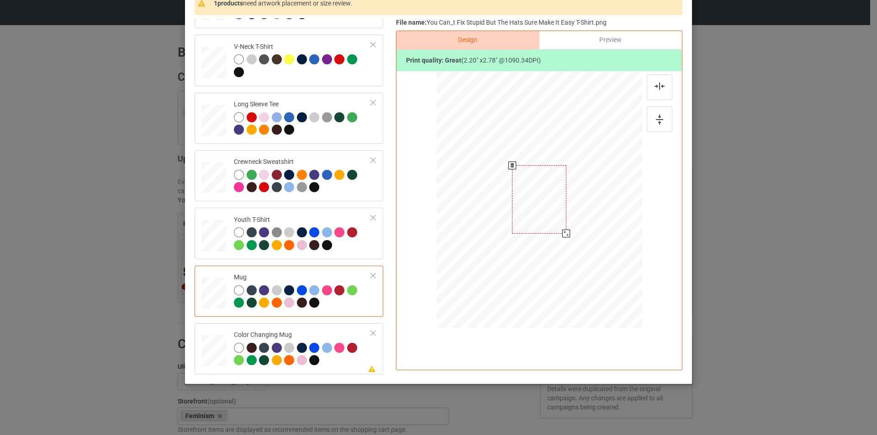
drag, startPoint x: 598, startPoint y: 277, endPoint x: 571, endPoint y: 227, distance: 57.6
click at [571, 227] on div at bounding box center [540, 199] width 206 height 85
drag, startPoint x: 539, startPoint y: 195, endPoint x: 596, endPoint y: 195, distance: 57.1
click at [596, 195] on div at bounding box center [596, 200] width 54 height 69
click at [622, 237] on div at bounding box center [625, 236] width 8 height 8
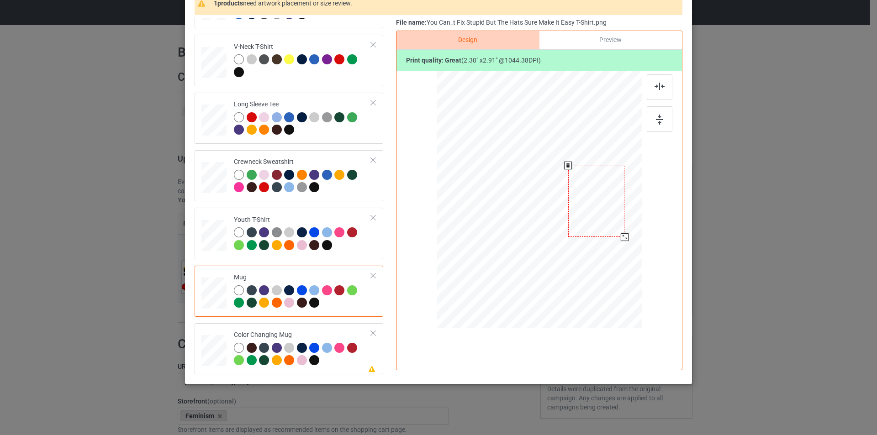
click at [610, 217] on div at bounding box center [596, 201] width 57 height 71
click at [623, 236] on div at bounding box center [624, 236] width 8 height 8
click at [606, 223] on div at bounding box center [596, 202] width 56 height 70
click at [309, 332] on div "Color Changing Mug" at bounding box center [302, 348] width 137 height 34
click at [590, 203] on div at bounding box center [596, 202] width 56 height 70
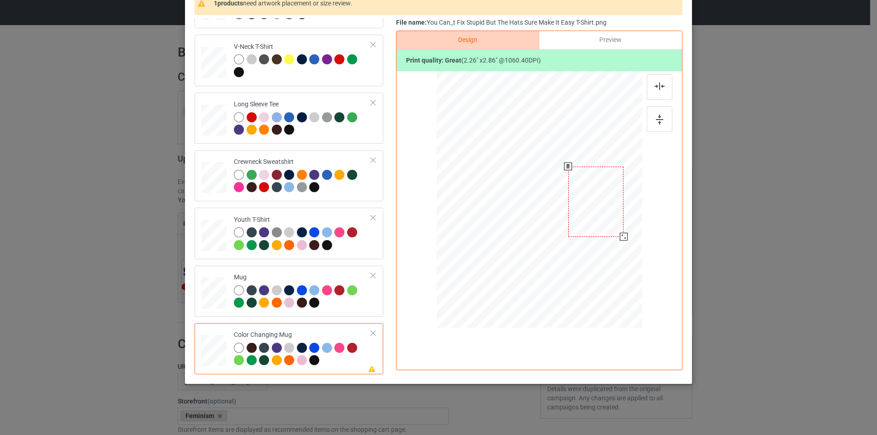
click at [590, 203] on div at bounding box center [596, 202] width 56 height 70
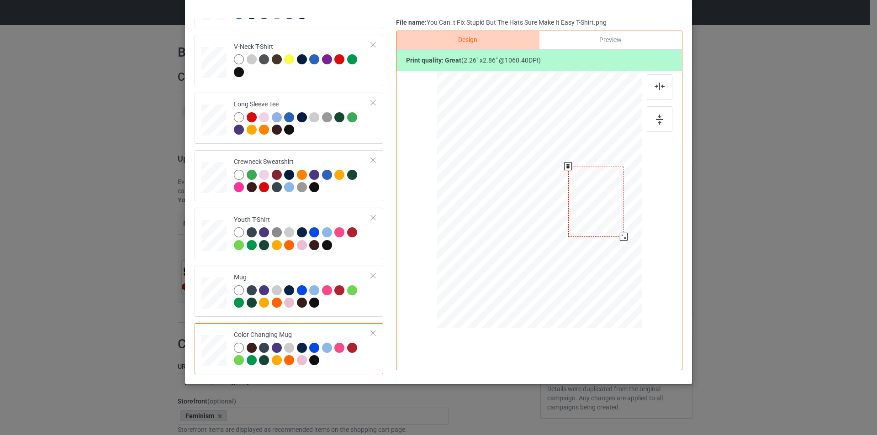
click at [593, 202] on div at bounding box center [596, 202] width 56 height 70
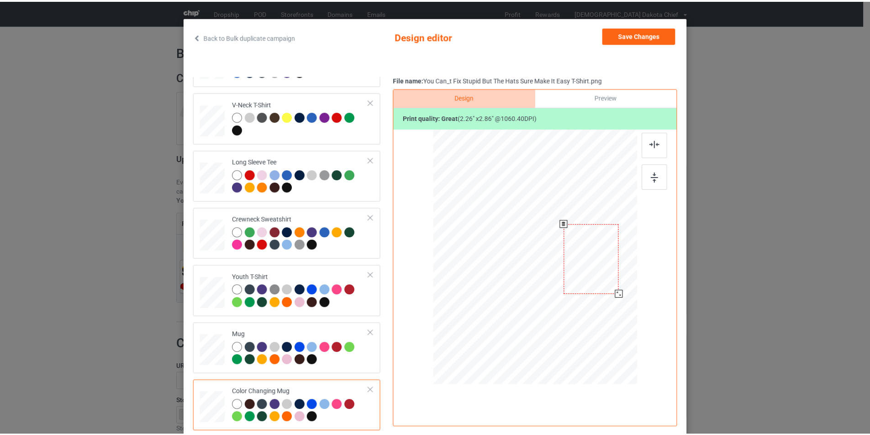
scroll to position [0, 0]
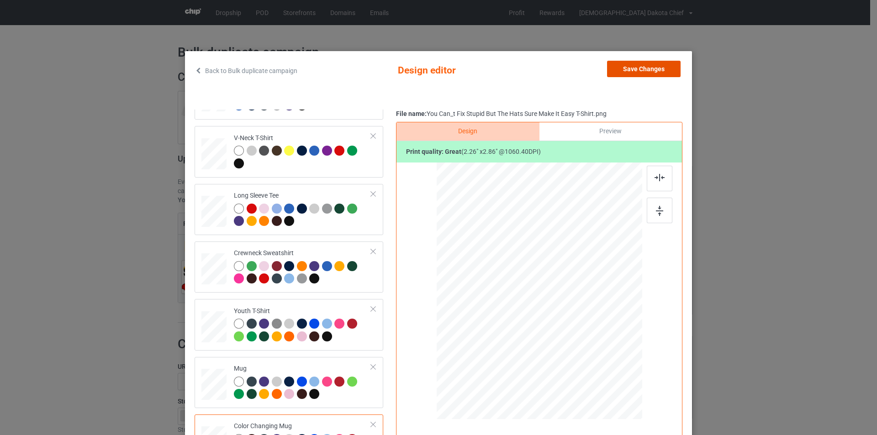
click at [630, 70] on button "Save Changes" at bounding box center [644, 69] width 74 height 16
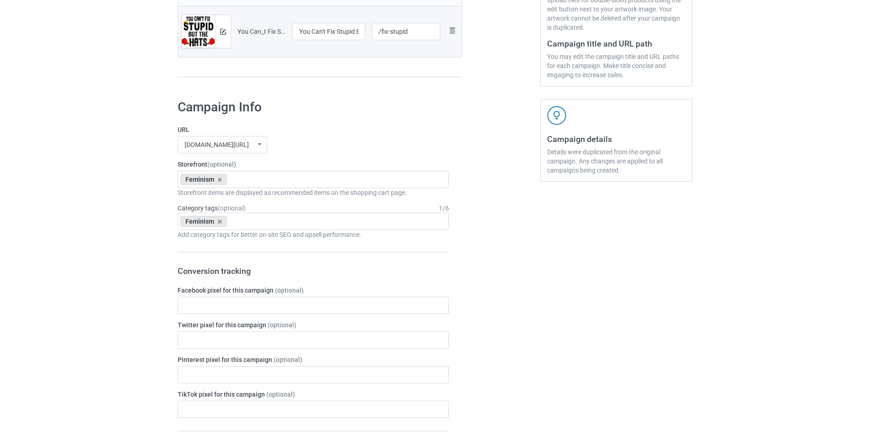
scroll to position [457, 0]
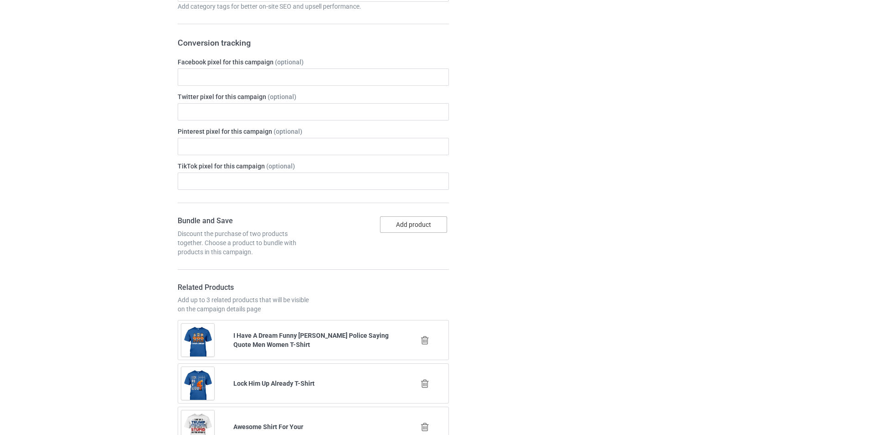
click at [412, 225] on button "Add product" at bounding box center [413, 225] width 67 height 16
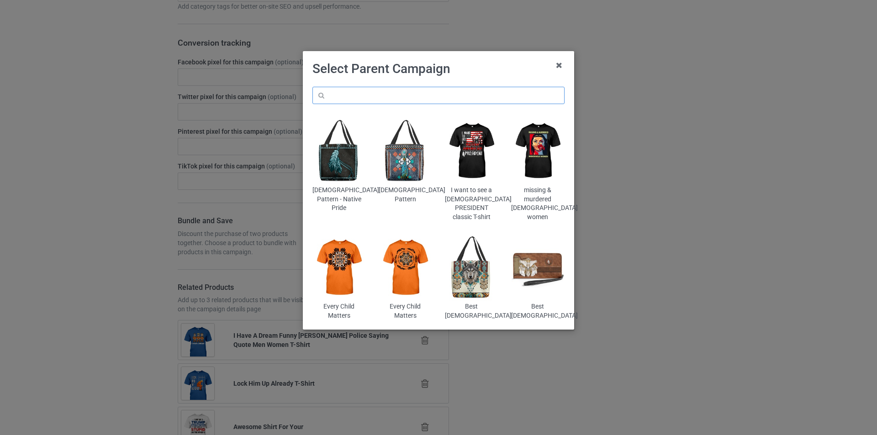
click at [406, 98] on input "text" at bounding box center [438, 95] width 252 height 17
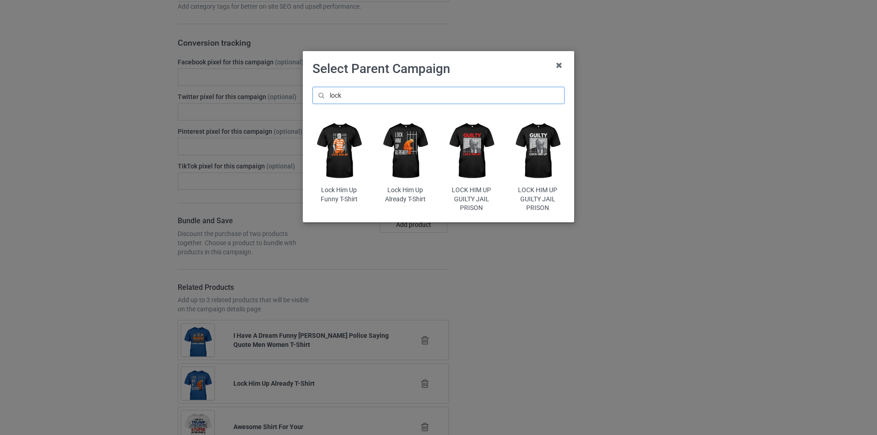
type input "lock"
click at [470, 161] on img at bounding box center [471, 151] width 53 height 67
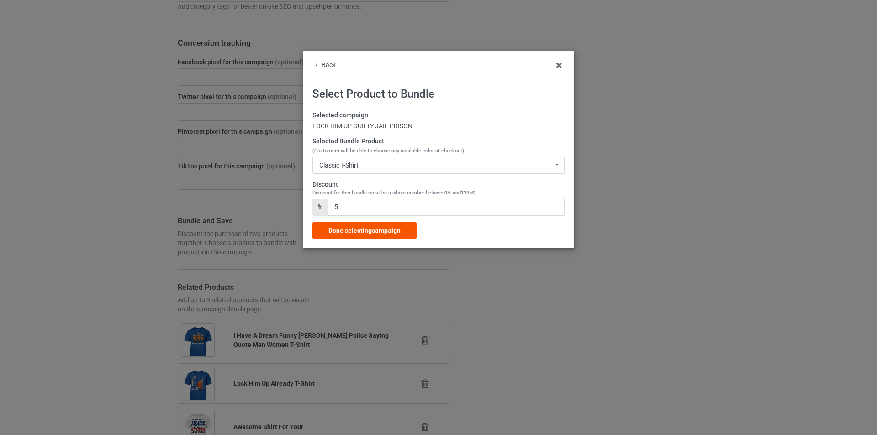
click at [371, 233] on span "Done selecting campaign" at bounding box center [364, 230] width 72 height 7
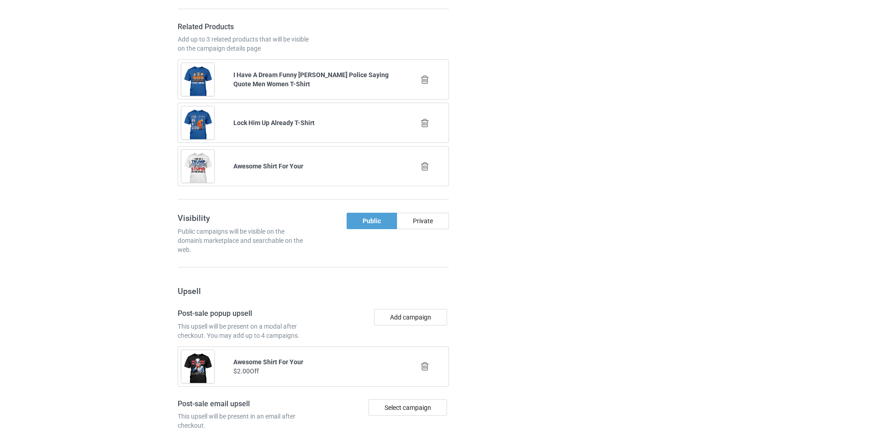
scroll to position [977, 0]
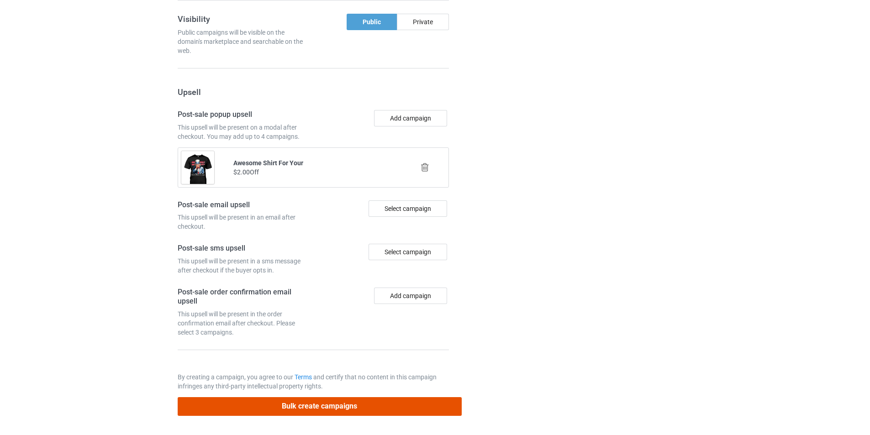
click at [317, 404] on button "Bulk create campaigns" at bounding box center [320, 406] width 284 height 19
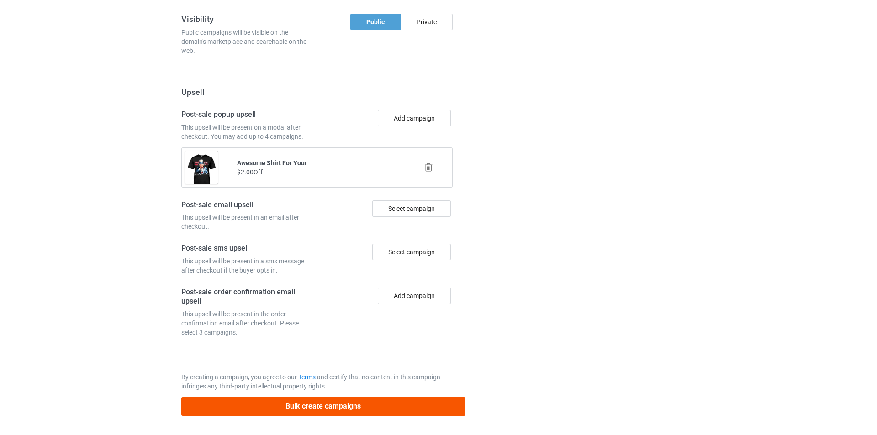
scroll to position [0, 0]
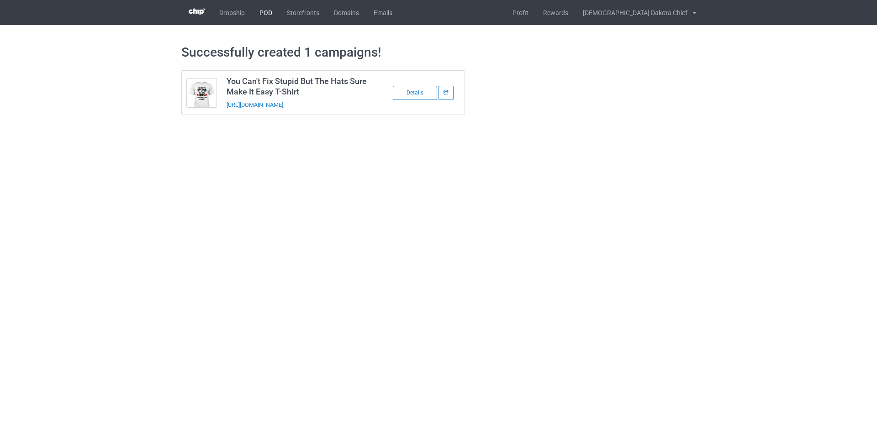
click at [276, 9] on link "POD" at bounding box center [265, 12] width 27 height 25
